Goal: Information Seeking & Learning: Learn about a topic

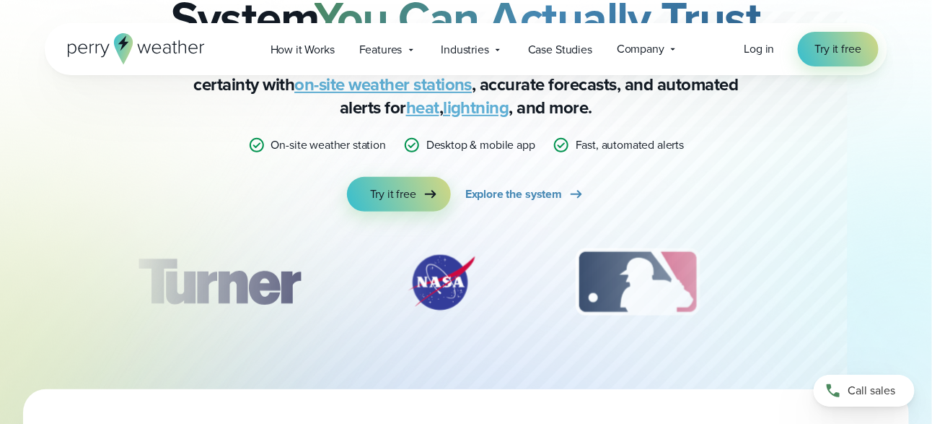
scroll to position [217, 0]
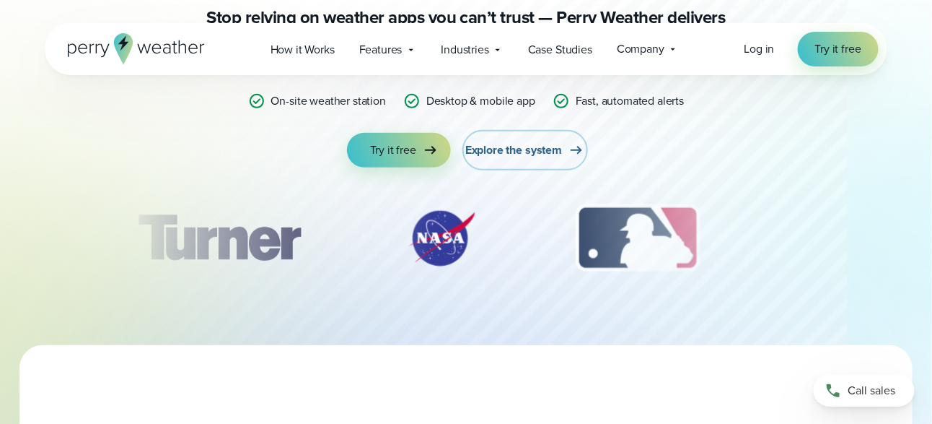
click at [534, 150] on span "Explore the system" at bounding box center [514, 149] width 97 height 17
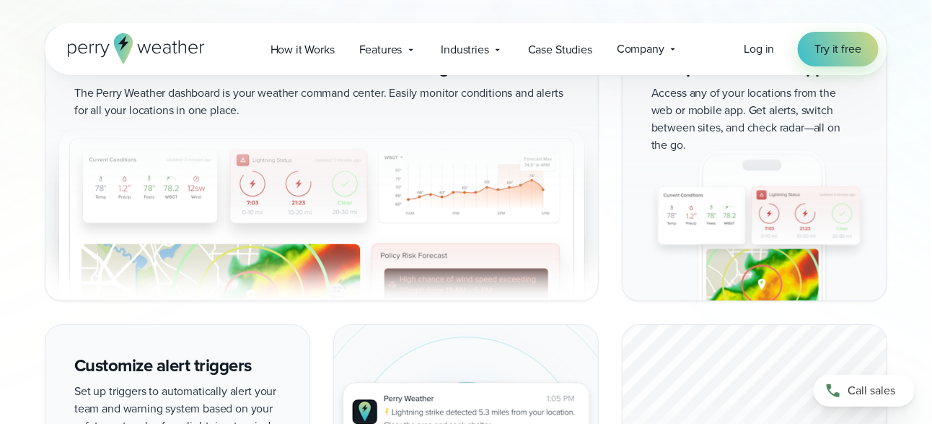
scroll to position [1443, 0]
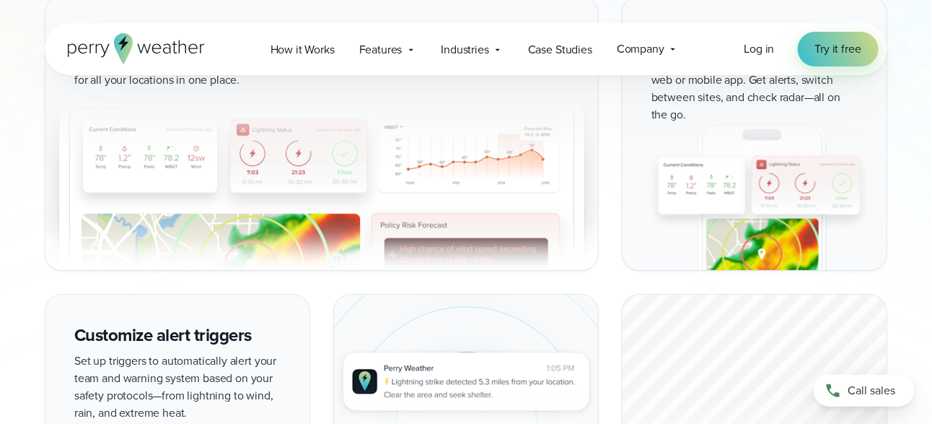
click at [229, 210] on img at bounding box center [321, 176] width 553 height 187
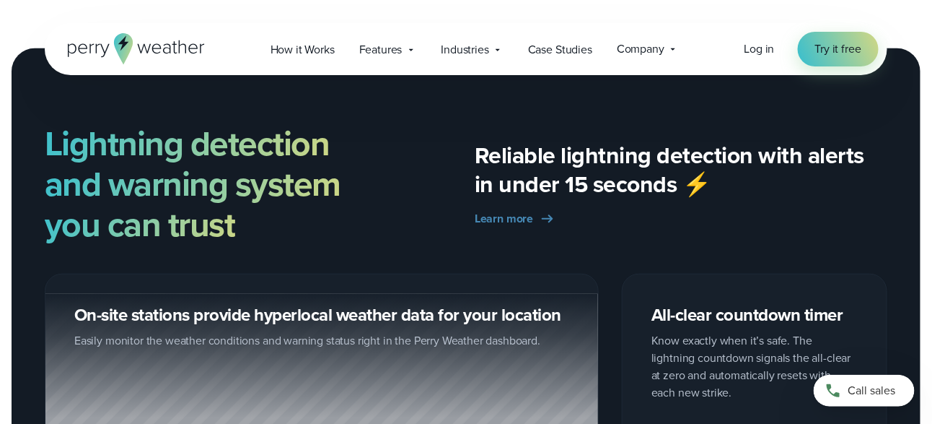
scroll to position [2093, 0]
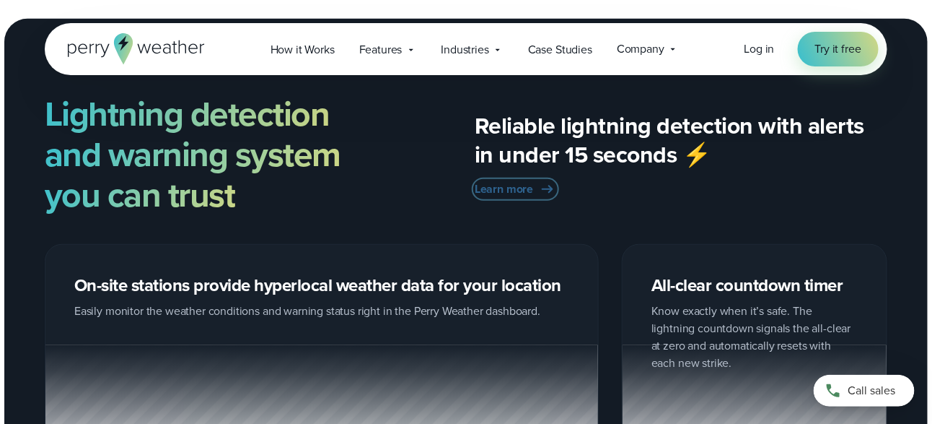
click at [525, 187] on span "Learn more" at bounding box center [504, 188] width 58 height 17
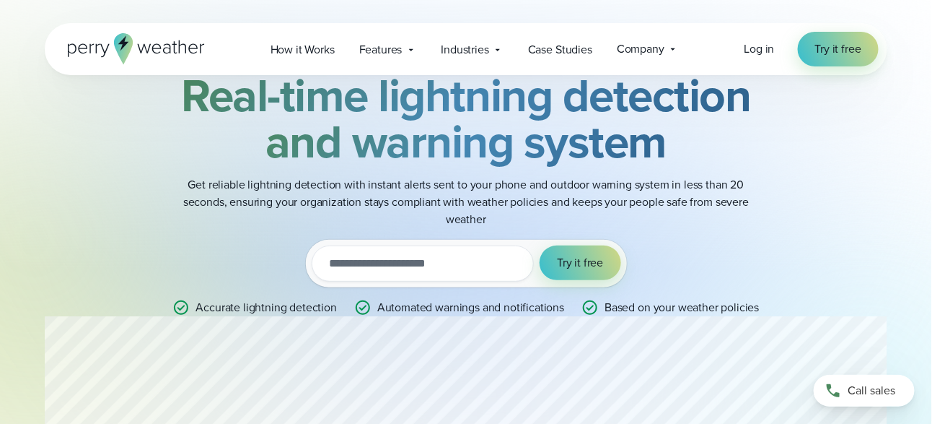
scroll to position [72, 0]
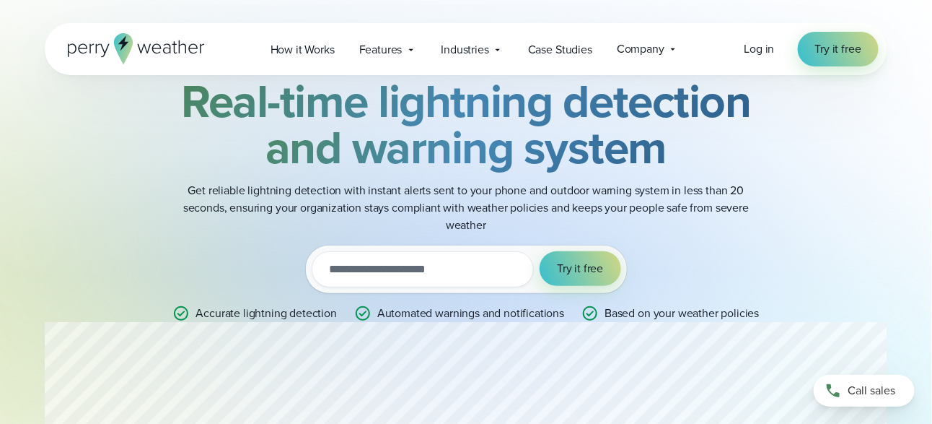
click at [350, 271] on input "email" at bounding box center [423, 269] width 223 height 36
type input "**********"
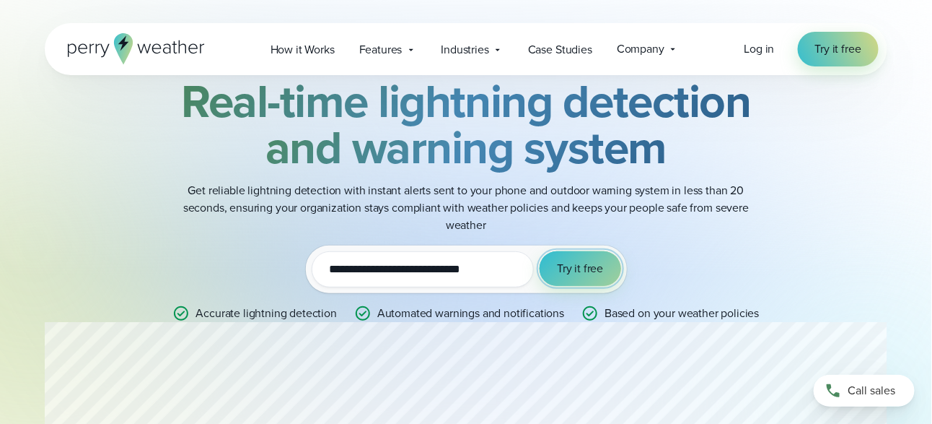
click at [571, 261] on span "Try it free" at bounding box center [580, 268] width 46 height 17
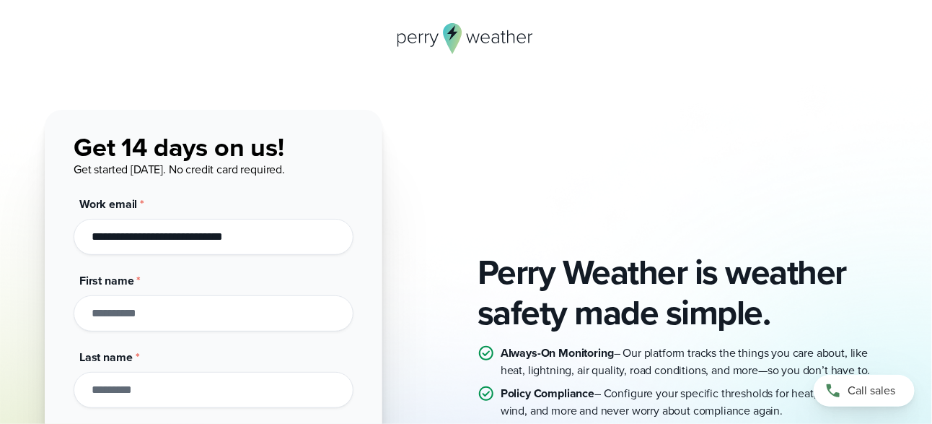
drag, startPoint x: 282, startPoint y: 239, endPoint x: 67, endPoint y: 242, distance: 215.1
click at [67, 242] on div "**********" at bounding box center [214, 376] width 338 height 532
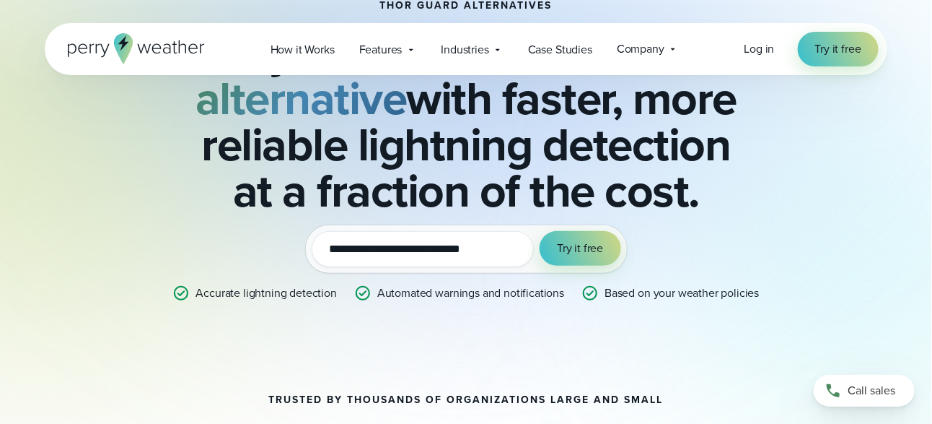
scroll to position [144, 0]
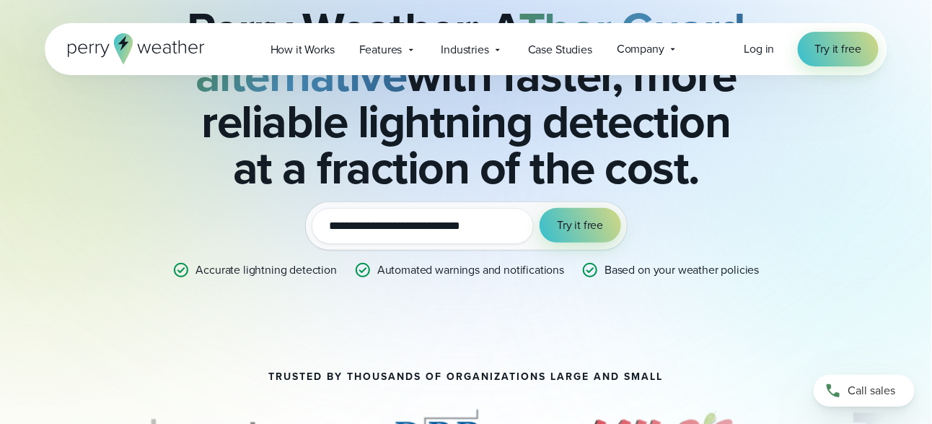
drag, startPoint x: 499, startPoint y: 226, endPoint x: 294, endPoint y: 250, distance: 206.3
click at [294, 250] on div "**********" at bounding box center [466, 128] width 699 height 302
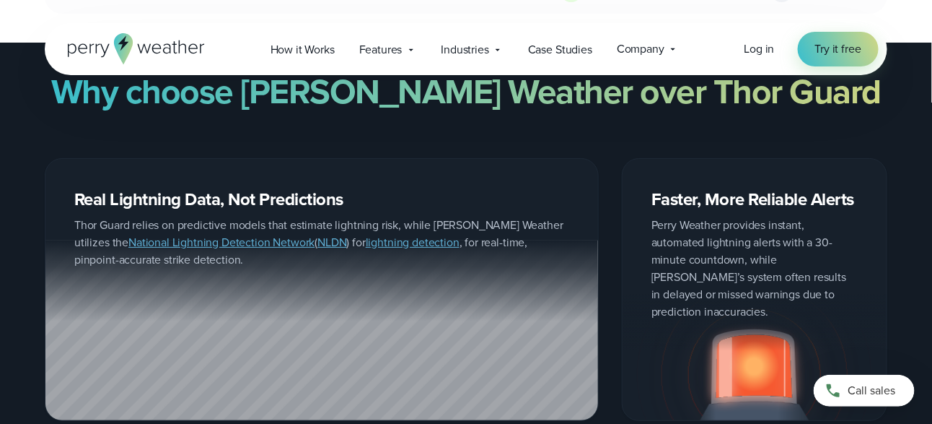
scroll to position [1804, 0]
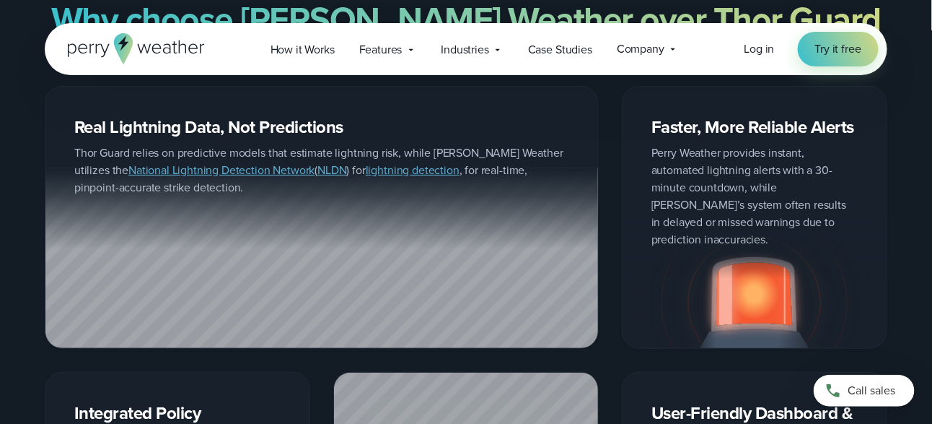
click at [215, 162] on link "National Lightning Detection Network" at bounding box center [221, 170] width 186 height 17
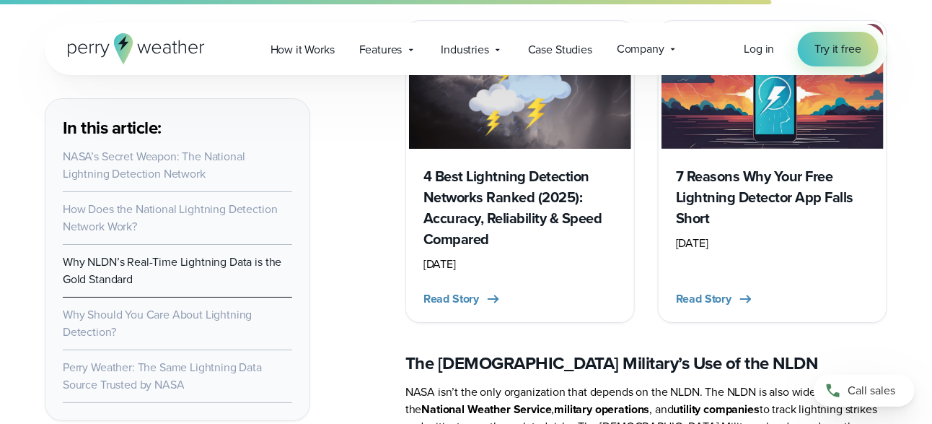
scroll to position [3392, 0]
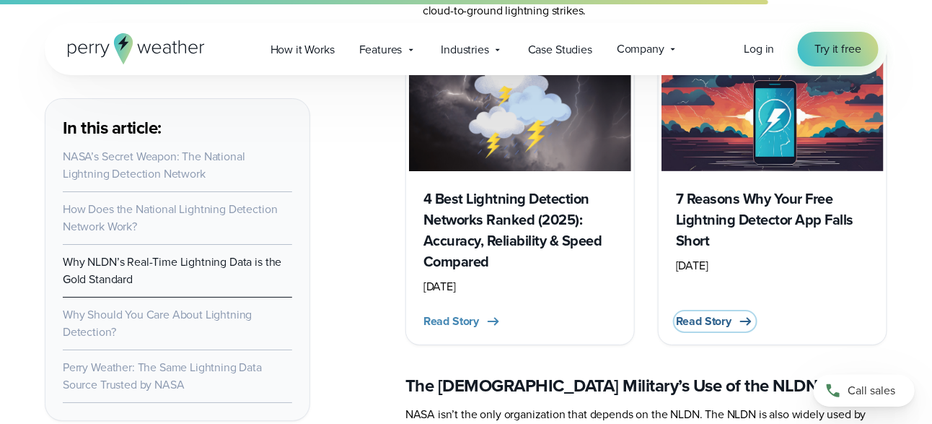
click at [715, 313] on span "Read Story" at bounding box center [704, 321] width 56 height 17
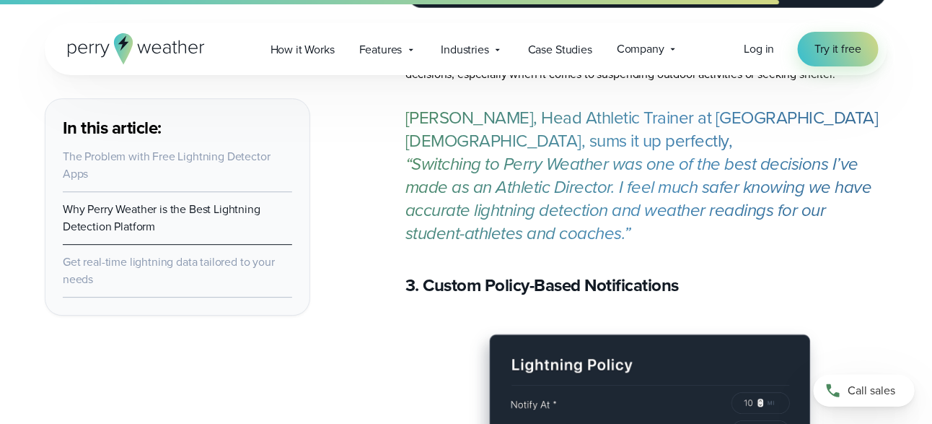
scroll to position [4908, 0]
